Goal: Communication & Community: Answer question/provide support

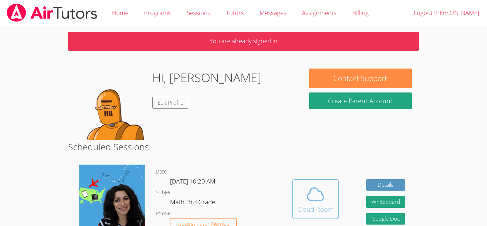
click at [322, 213] on div "Cloud Room" at bounding box center [315, 209] width 36 height 10
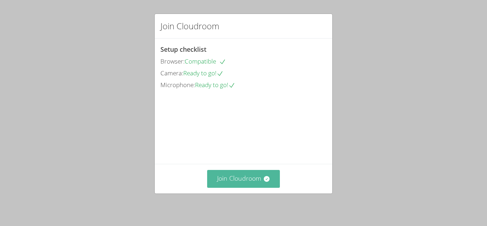
click at [230, 172] on button "Join Cloudroom" at bounding box center [243, 178] width 73 height 17
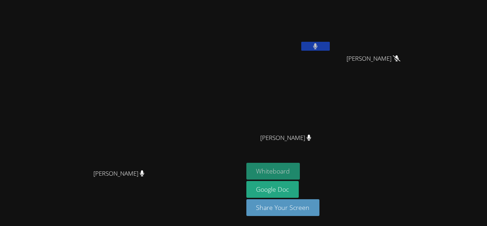
click at [300, 177] on button "Whiteboard" at bounding box center [273, 171] width 54 height 17
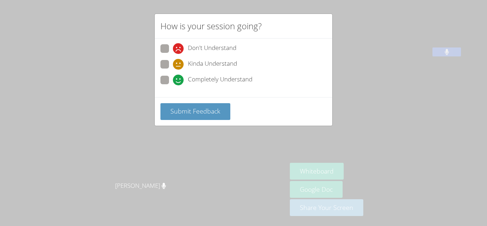
click at [173, 85] on span at bounding box center [173, 85] width 0 height 0
click at [173, 79] on input "Completely Understand" at bounding box center [176, 79] width 6 height 6
radio input "true"
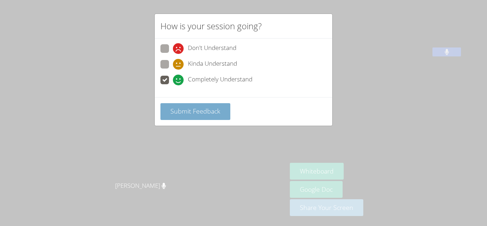
click at [184, 112] on span "Submit Feedback" at bounding box center [195, 111] width 50 height 9
